Goal: Transaction & Acquisition: Book appointment/travel/reservation

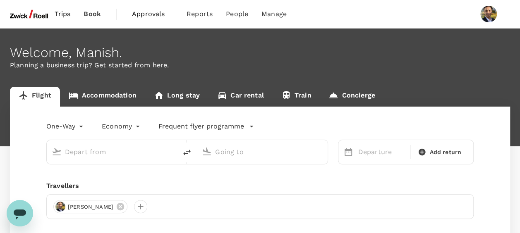
click at [108, 151] on input "text" at bounding box center [112, 151] width 95 height 13
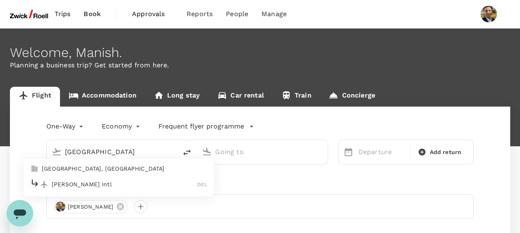
click at [75, 167] on p "[GEOGRAPHIC_DATA], [GEOGRAPHIC_DATA]" at bounding box center [124, 169] width 165 height 8
type input "[GEOGRAPHIC_DATA]"
type input "[GEOGRAPHIC_DATA], [GEOGRAPHIC_DATA] (any)"
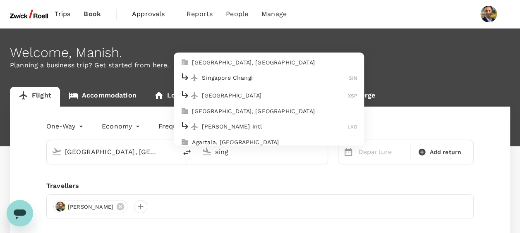
click at [242, 64] on p "[GEOGRAPHIC_DATA], [GEOGRAPHIC_DATA]" at bounding box center [274, 62] width 165 height 8
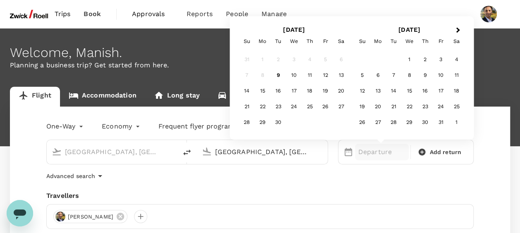
click at [265, 182] on div "One-Way oneway Economy economy Frequent flyer programme [GEOGRAPHIC_DATA], [GEO…" at bounding box center [260, 201] width 500 height 189
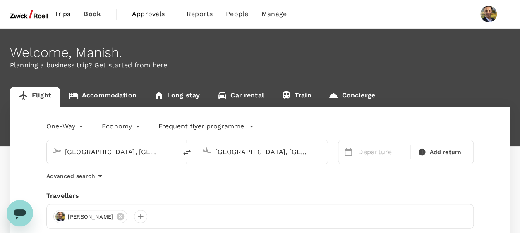
click at [279, 152] on input "[GEOGRAPHIC_DATA], [GEOGRAPHIC_DATA] (any)" at bounding box center [262, 151] width 95 height 13
click at [299, 151] on input "[GEOGRAPHIC_DATA], [GEOGRAPHIC_DATA] (any)" at bounding box center [262, 151] width 95 height 13
drag, startPoint x: 304, startPoint y: 151, endPoint x: 137, endPoint y: 156, distance: 167.0
click at [139, 157] on div "[GEOGRAPHIC_DATA], [GEOGRAPHIC_DATA] (any) [GEOGRAPHIC_DATA], [GEOGRAPHIC_DATA]…" at bounding box center [186, 152] width 281 height 25
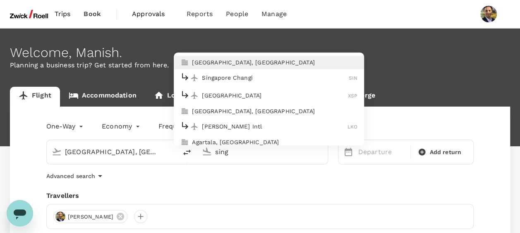
click at [217, 76] on p "Singapore Changi" at bounding box center [275, 78] width 147 height 8
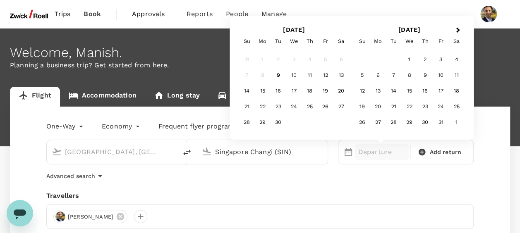
type input "Singapore Changi (SIN)"
click at [224, 184] on div "One-Way oneway Economy economy Frequent flyer programme [GEOGRAPHIC_DATA], [GEO…" at bounding box center [260, 201] width 500 height 189
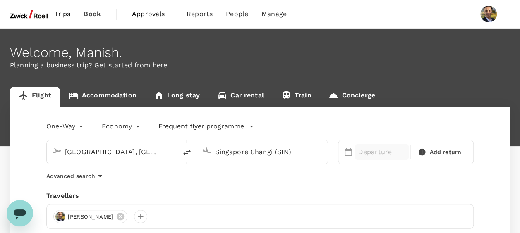
click at [365, 153] on p "Departure" at bounding box center [382, 152] width 48 height 10
